Goal: Find contact information: Find contact information

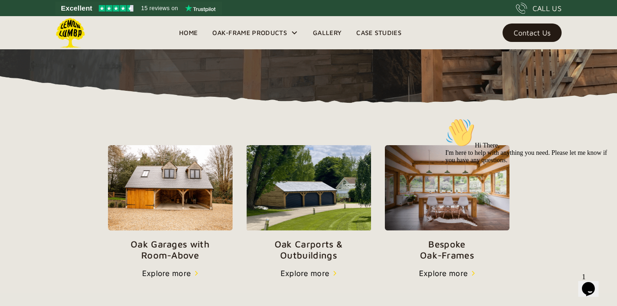
scroll to position [240, 0]
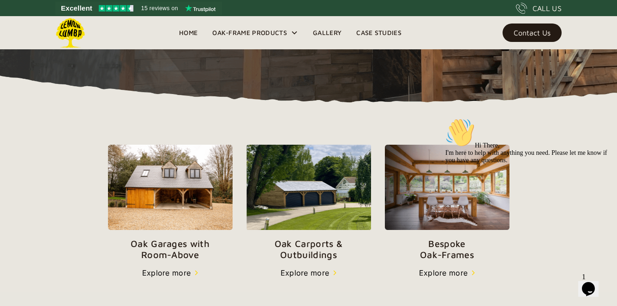
click at [539, 28] on link "Contact Us" at bounding box center [532, 33] width 59 height 18
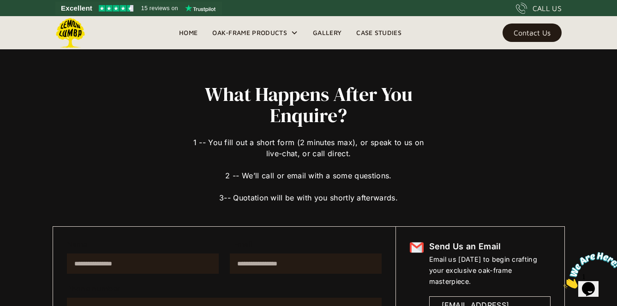
scroll to position [4, 0]
click at [546, 3] on div "CALL US" at bounding box center [547, 8] width 29 height 11
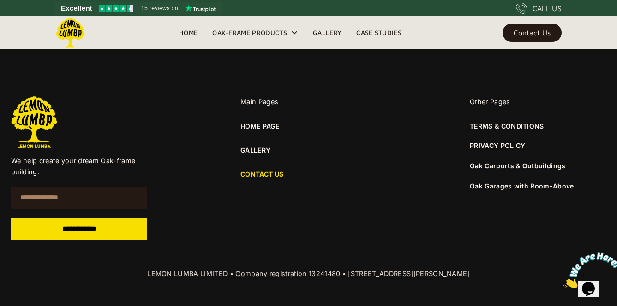
scroll to position [708, 0]
click at [271, 174] on link "CONTACT US" at bounding box center [308, 174] width 136 height 10
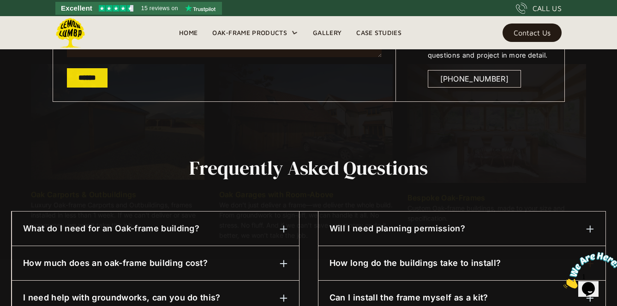
scroll to position [344, 0]
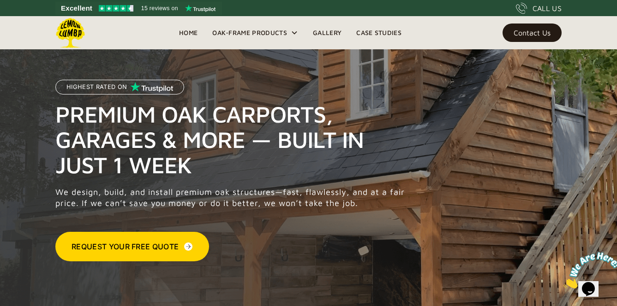
scroll to position [2, 0]
